Goal: Task Accomplishment & Management: Use online tool/utility

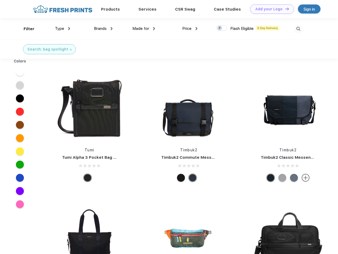
click at [270, 9] on link "Add your Logo Design Tool" at bounding box center [272, 9] width 44 height 9
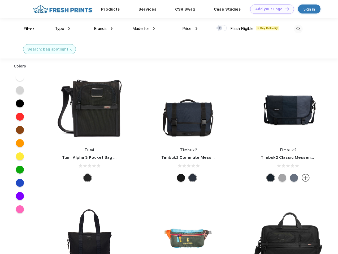
click at [0, 0] on div "Design Tool" at bounding box center [0, 0] width 0 height 0
click at [284, 9] on link "Add your Logo Design Tool" at bounding box center [272, 9] width 44 height 9
click at [25, 29] on div "Filter" at bounding box center [29, 29] width 11 height 6
click at [63, 29] on span "Type" at bounding box center [59, 28] width 9 height 5
click at [103, 29] on span "Brands" at bounding box center [100, 28] width 13 height 5
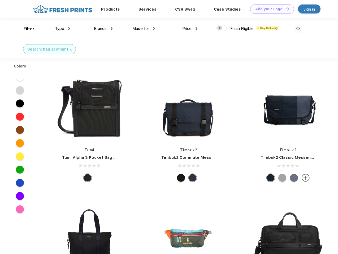
click at [144, 29] on span "Made for" at bounding box center [140, 28] width 17 height 5
click at [190, 29] on span "Price" at bounding box center [186, 28] width 9 height 5
click at [222, 28] on div at bounding box center [221, 28] width 10 height 6
click at [220, 28] on input "checkbox" at bounding box center [217, 26] width 3 height 3
click at [298, 29] on img at bounding box center [298, 29] width 9 height 9
